Goal: Task Accomplishment & Management: Use online tool/utility

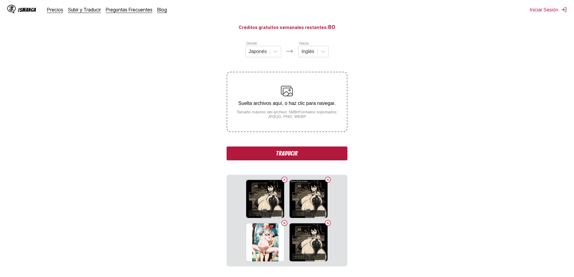
scroll to position [102, 0]
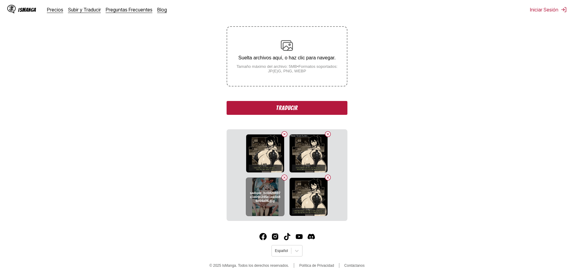
click at [285, 180] on button "Delete image" at bounding box center [284, 177] width 7 height 7
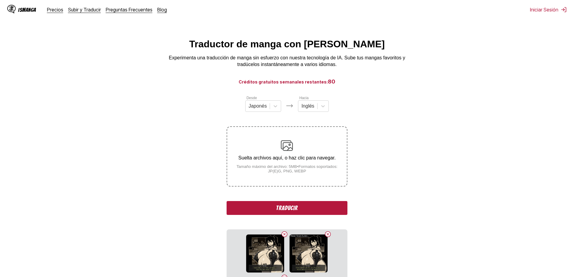
scroll to position [0, 0]
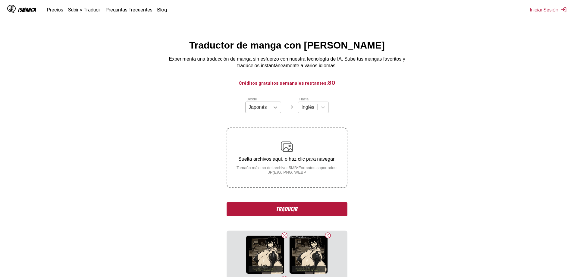
click at [274, 109] on icon at bounding box center [275, 107] width 6 height 6
click at [257, 156] on div "Inglés" at bounding box center [263, 152] width 36 height 10
click at [313, 109] on div "Inglés" at bounding box center [305, 107] width 19 height 9
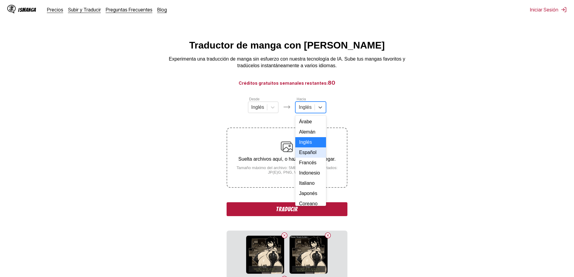
click at [309, 157] on div "Español" at bounding box center [310, 152] width 31 height 10
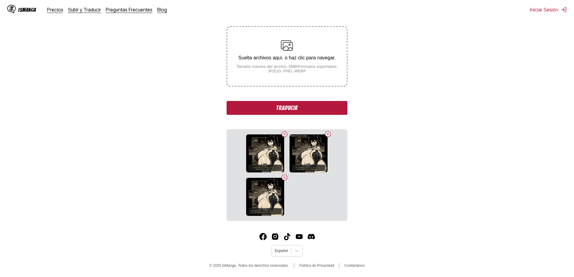
click at [299, 105] on button "Traducir" at bounding box center [287, 108] width 121 height 14
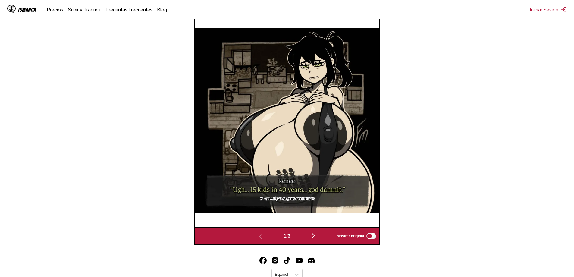
scroll to position [252, 0]
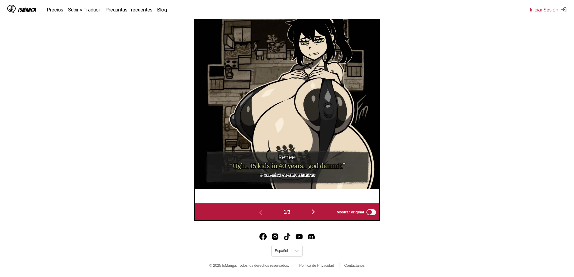
click at [312, 214] on img "button" at bounding box center [313, 211] width 7 height 7
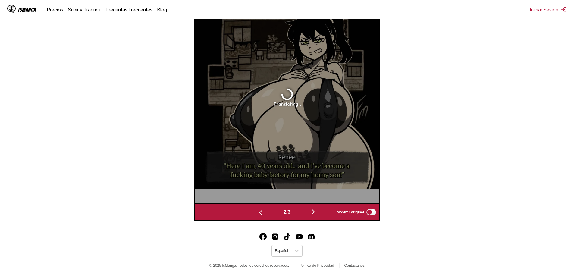
scroll to position [242, 0]
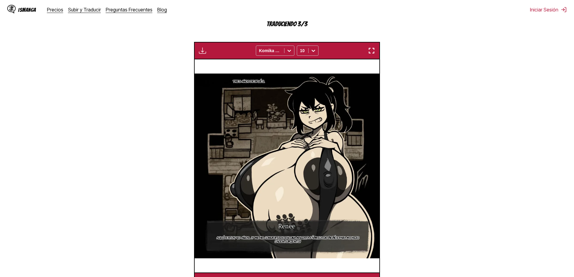
click at [366, 52] on button "button" at bounding box center [371, 51] width 11 height 8
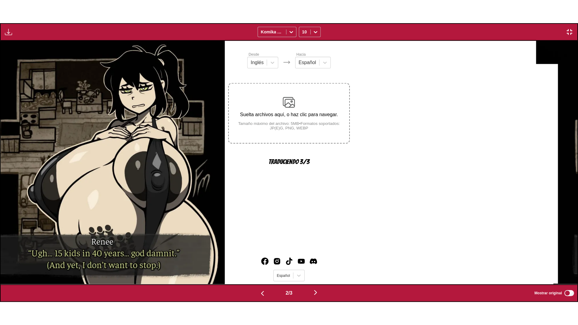
scroll to position [0, 577]
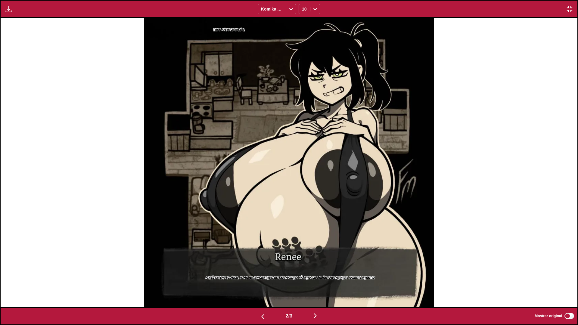
click at [272, 277] on p "Aquí estoy, 40 años... ¡y me he convertido en una maldita fábrica de bebés para…" at bounding box center [291, 278] width 172 height 6
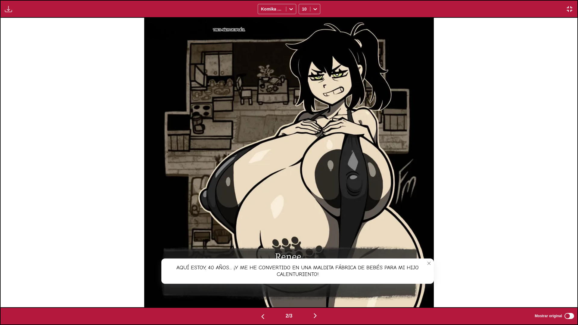
click at [318, 277] on img "button" at bounding box center [315, 315] width 7 height 7
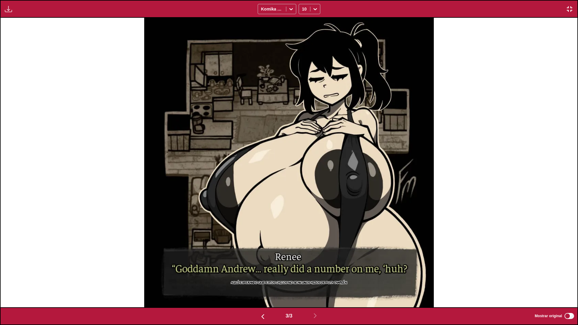
click at [326, 277] on p "Aquí esperando que estos chicos no sean unos hijos de puta también." at bounding box center [289, 283] width 119 height 6
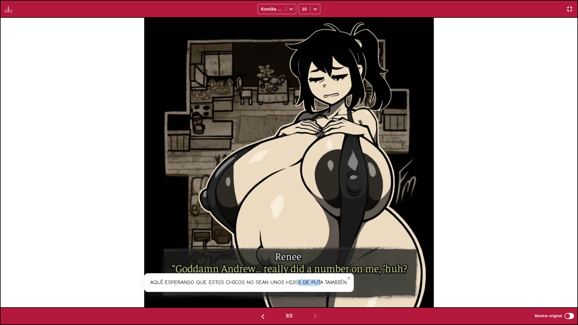
drag, startPoint x: 299, startPoint y: 284, endPoint x: 320, endPoint y: 278, distance: 21.8
click at [320, 277] on div "Aquí esperando que estos chicos no sean unos hijos de puta también." at bounding box center [249, 283] width 210 height 19
click at [333, 276] on div "Aquí esperando que estos chicos no sean unos hijos de puta también." at bounding box center [249, 283] width 210 height 19
drag, startPoint x: 333, startPoint y: 276, endPoint x: 344, endPoint y: 273, distance: 11.1
click at [344, 274] on div "Aquí esperando que estos chicos no sean unos hijos de puta también." at bounding box center [249, 283] width 210 height 19
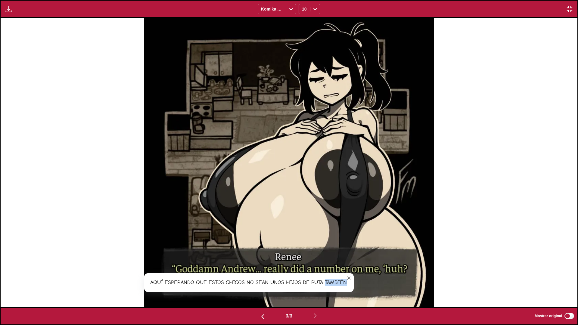
click at [388, 229] on img at bounding box center [289, 163] width 290 height 290
click at [258, 277] on div "Aquí esperando que estos chicos no sean unos hijos de puta también." at bounding box center [249, 283] width 210 height 19
click at [271, 277] on div "Aquí esperando que estos chicos no sean unos hijos de puta también." at bounding box center [249, 283] width 210 height 19
click at [260, 277] on img "button" at bounding box center [262, 316] width 7 height 7
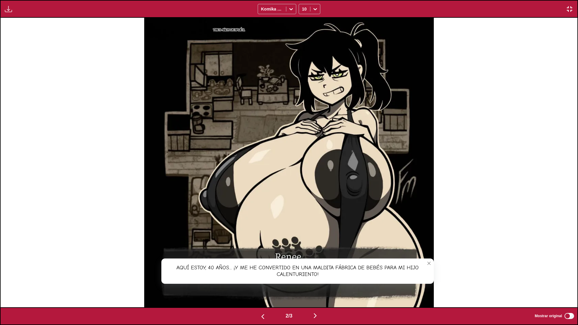
click at [260, 277] on img "button" at bounding box center [262, 316] width 7 height 7
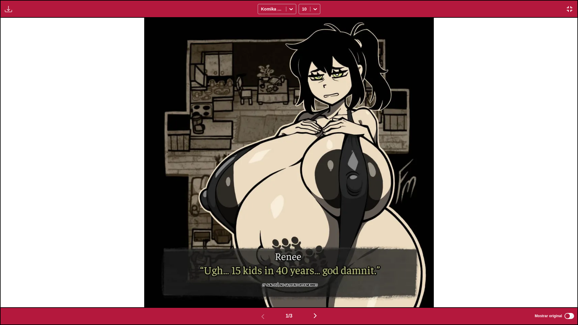
click at [290, 277] on p "(Y aun así, no quiero detenerme.)" at bounding box center [289, 285] width 57 height 6
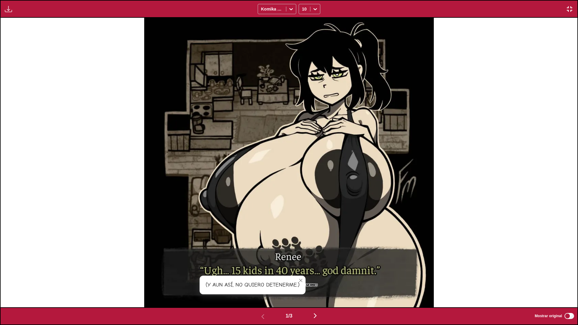
click at [281, 277] on div "(Y aun así, no quiero detenerme.)" at bounding box center [253, 285] width 106 height 19
click at [288, 270] on img at bounding box center [289, 163] width 290 height 290
click at [295, 262] on img at bounding box center [289, 163] width 290 height 290
click at [302, 277] on icon "close-tooltip" at bounding box center [301, 281] width 4 height 4
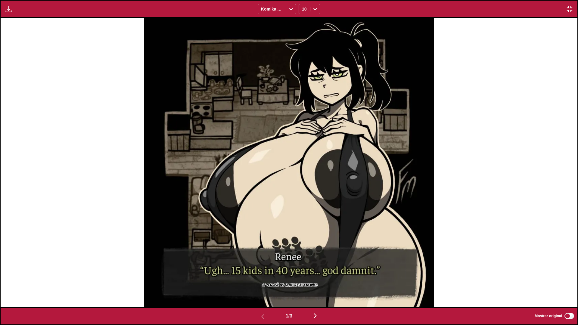
click at [284, 268] on img at bounding box center [289, 163] width 290 height 290
click at [277, 274] on img at bounding box center [289, 163] width 290 height 290
click at [310, 277] on button "button" at bounding box center [315, 316] width 36 height 9
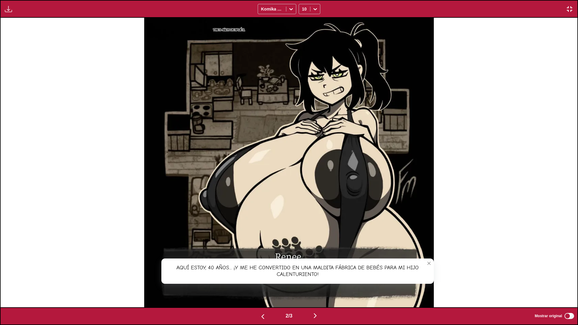
click at [233, 27] on p "Tres años después..." at bounding box center [229, 30] width 34 height 6
click at [314, 277] on img "button" at bounding box center [315, 315] width 7 height 7
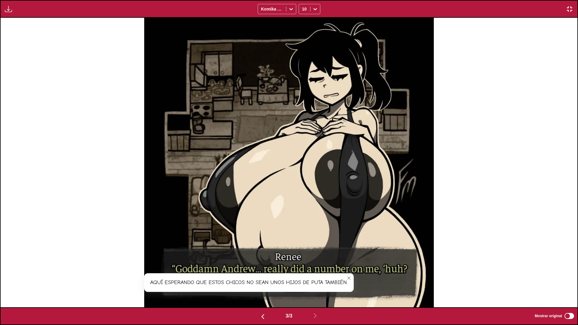
click at [351, 277] on icon "close-tooltip" at bounding box center [349, 278] width 4 height 4
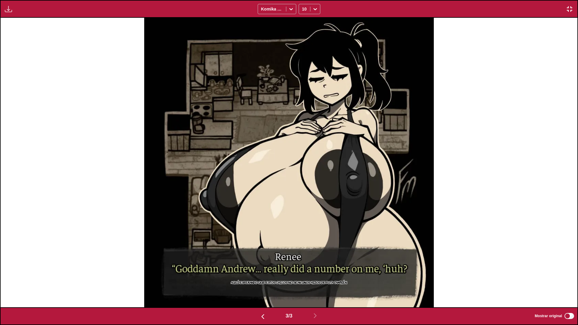
click at [263, 277] on button "button" at bounding box center [263, 316] width 36 height 9
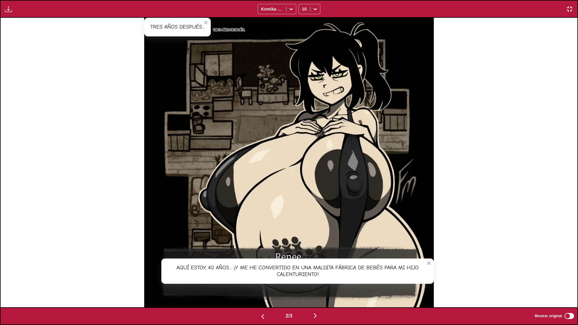
click at [263, 277] on button "button" at bounding box center [263, 316] width 36 height 9
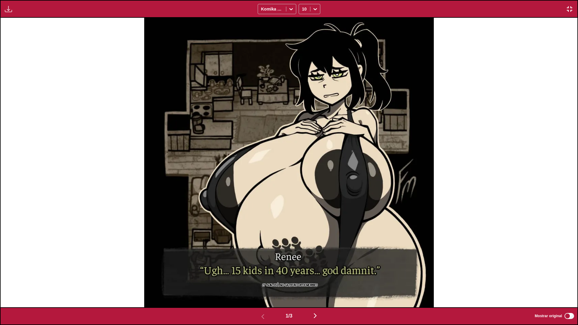
click at [571, 8] on img "button" at bounding box center [569, 8] width 7 height 7
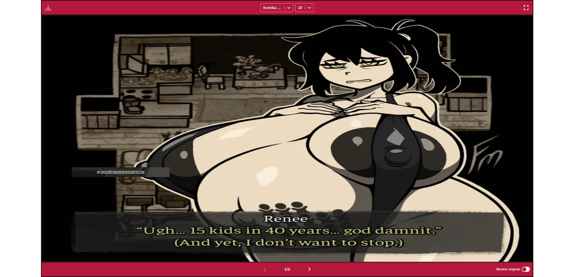
scroll to position [157, 0]
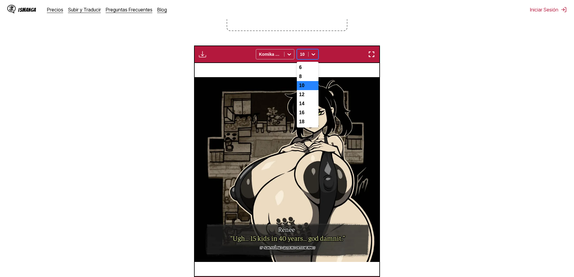
click at [313, 54] on icon at bounding box center [313, 54] width 6 height 6
click at [306, 99] on div "12" at bounding box center [308, 94] width 22 height 9
click at [311, 54] on icon at bounding box center [313, 54] width 6 height 6
click at [304, 65] on div "6" at bounding box center [308, 67] width 22 height 9
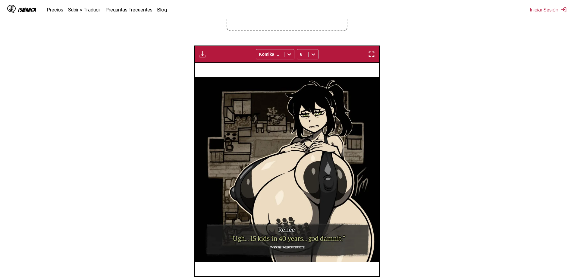
click at [473, 106] on section "Desde Inglés Hacia Español Suelta archivos aquí, o haz clic para navegar. Tamañ…" at bounding box center [287, 116] width 564 height 354
